Goal: Transaction & Acquisition: Purchase product/service

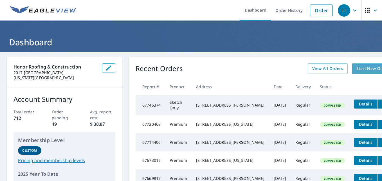
click at [357, 71] on span "Start New Order" at bounding box center [373, 68] width 33 height 7
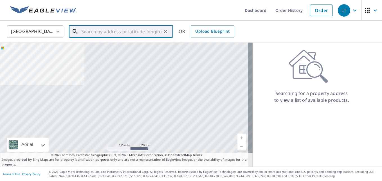
click at [119, 25] on input "text" at bounding box center [121, 32] width 80 height 16
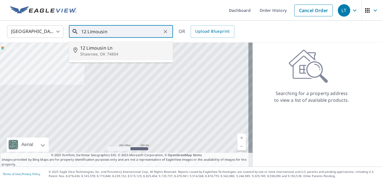
click at [98, 48] on span "12 Limousin Ln" at bounding box center [124, 47] width 88 height 7
type input "12 Limousin Ln Shawnee, OK 74804"
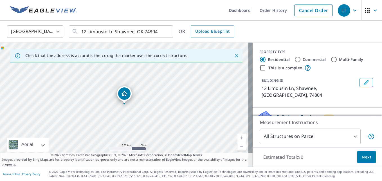
click at [239, 137] on link "Current Level 17, Zoom In" at bounding box center [242, 137] width 8 height 8
click at [239, 137] on link "Current Level 18, Zoom In" at bounding box center [242, 137] width 8 height 8
drag, startPoint x: 165, startPoint y: 95, endPoint x: 178, endPoint y: 100, distance: 13.9
click at [178, 100] on div "12 Limousin Ln Shawnee, OK 74804" at bounding box center [126, 105] width 253 height 124
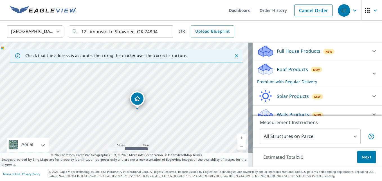
scroll to position [67, 0]
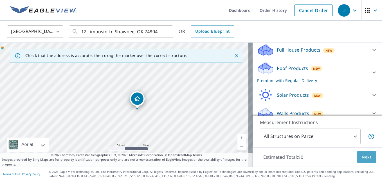
click at [365, 156] on span "Next" at bounding box center [367, 156] width 10 height 7
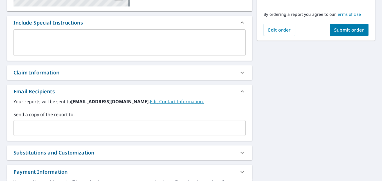
scroll to position [139, 0]
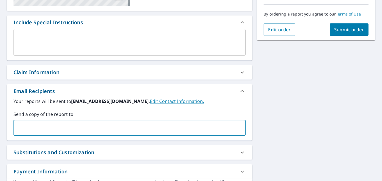
click at [62, 126] on input "text" at bounding box center [125, 127] width 219 height 11
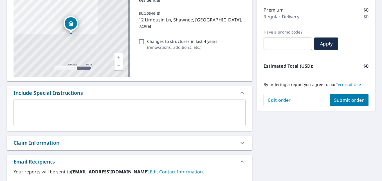
scroll to position [69, 0]
type input "[PERSON_NAME][EMAIL_ADDRESS][DOMAIN_NAME]"
checkbox input "true"
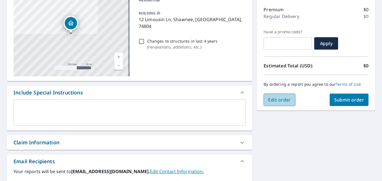
click at [272, 100] on span "Edit order" at bounding box center [279, 100] width 23 height 6
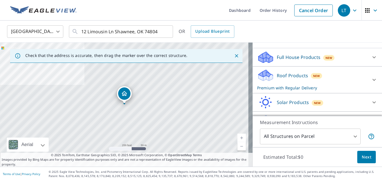
scroll to position [60, 0]
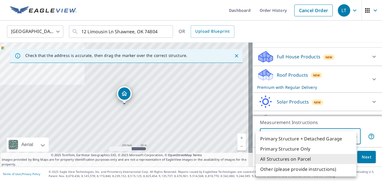
click at [317, 137] on body "LT LT Dashboard Order History Cancel Order [PERSON_NAME] States [GEOGRAPHIC_DAT…" at bounding box center [191, 90] width 382 height 181
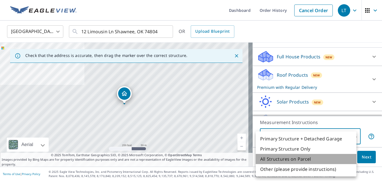
click at [294, 158] on li "All Structures on Parcel" at bounding box center [306, 159] width 101 height 10
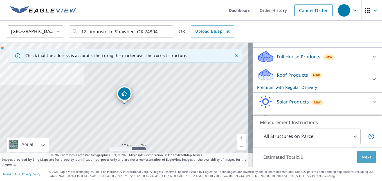
click at [358, 156] on button "Next" at bounding box center [367, 157] width 19 height 13
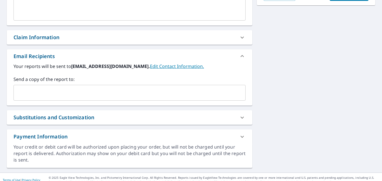
scroll to position [180, 0]
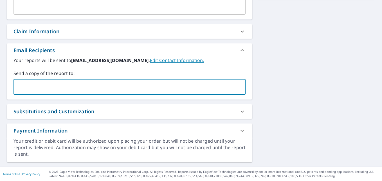
click at [94, 82] on input "text" at bounding box center [125, 86] width 219 height 11
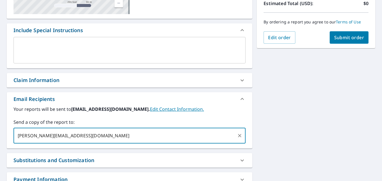
scroll to position [131, 0]
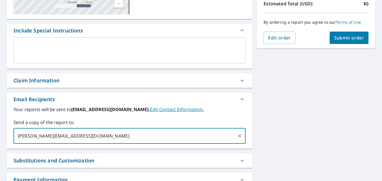
type input "[PERSON_NAME][EMAIL_ADDRESS][DOMAIN_NAME]"
click at [345, 35] on span "Submit order" at bounding box center [349, 38] width 30 height 6
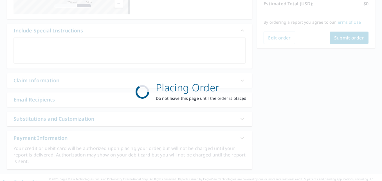
checkbox input "true"
